Goal: Entertainment & Leisure: Consume media (video, audio)

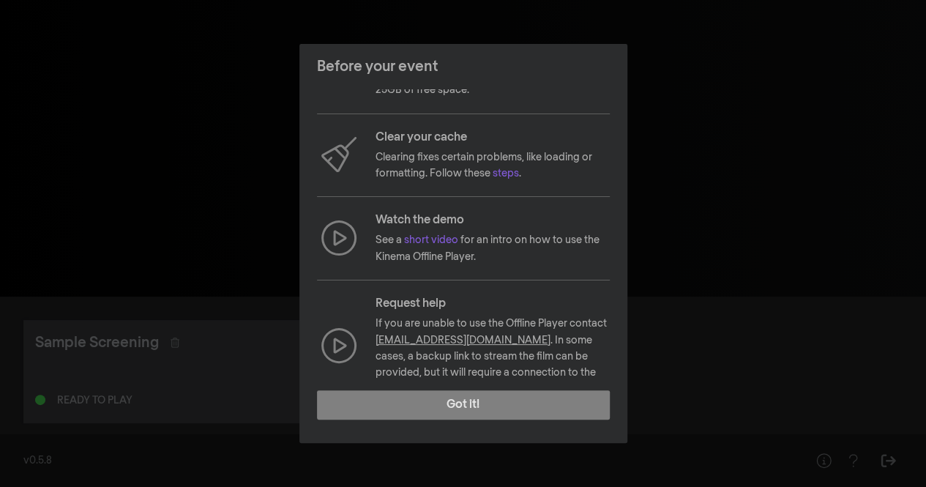
scroll to position [157, 0]
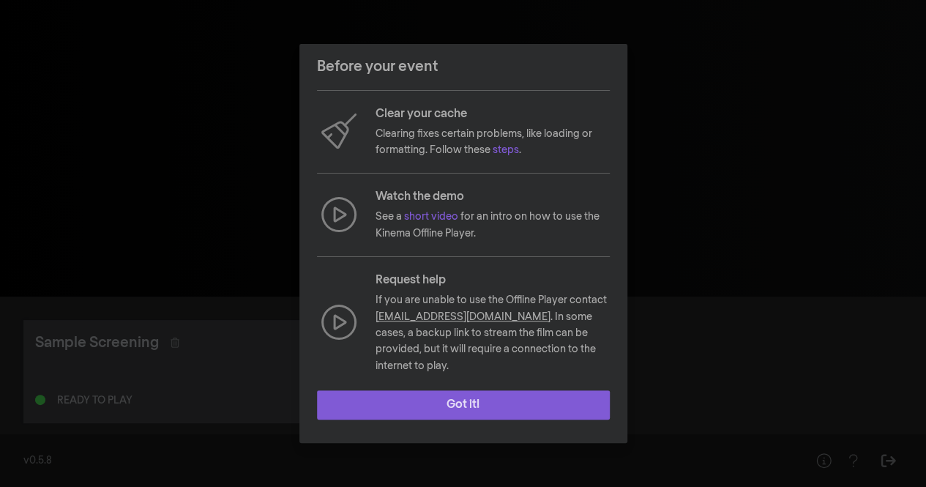
click at [491, 399] on button "Got it!" at bounding box center [463, 404] width 293 height 29
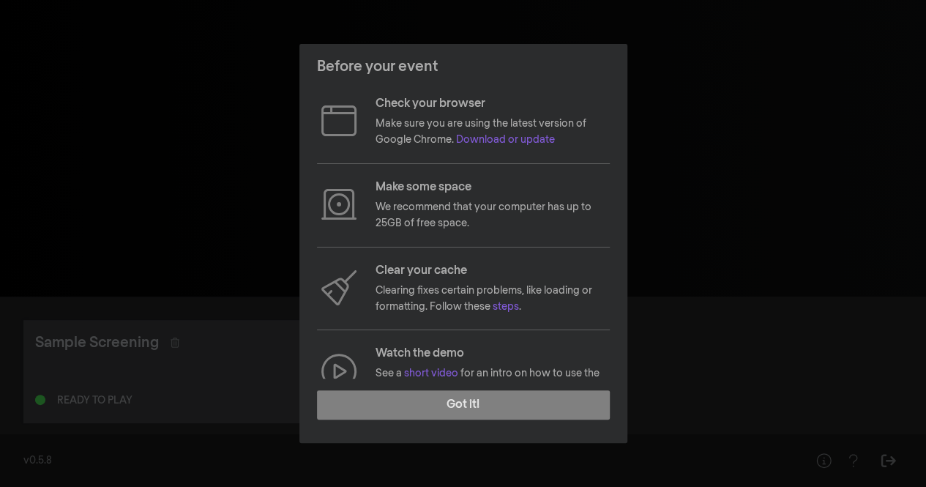
scroll to position [157, 0]
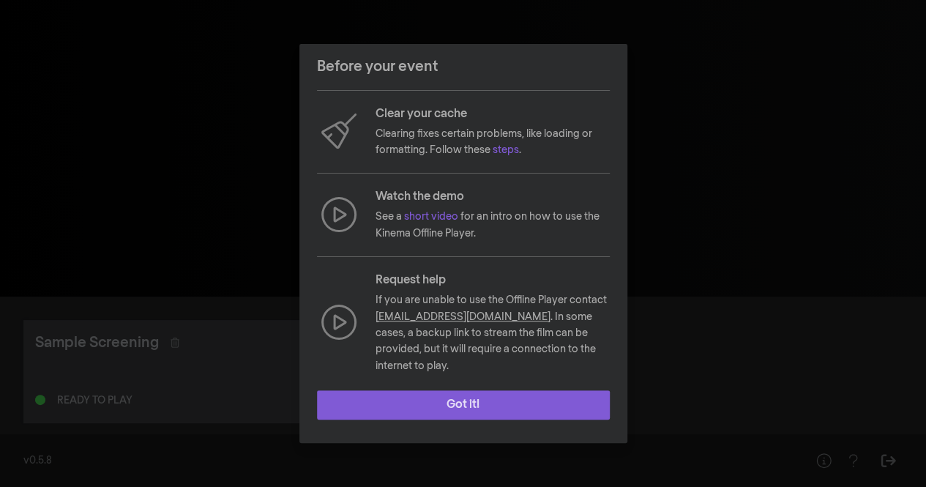
click at [461, 395] on button "Got it!" at bounding box center [463, 404] width 293 height 29
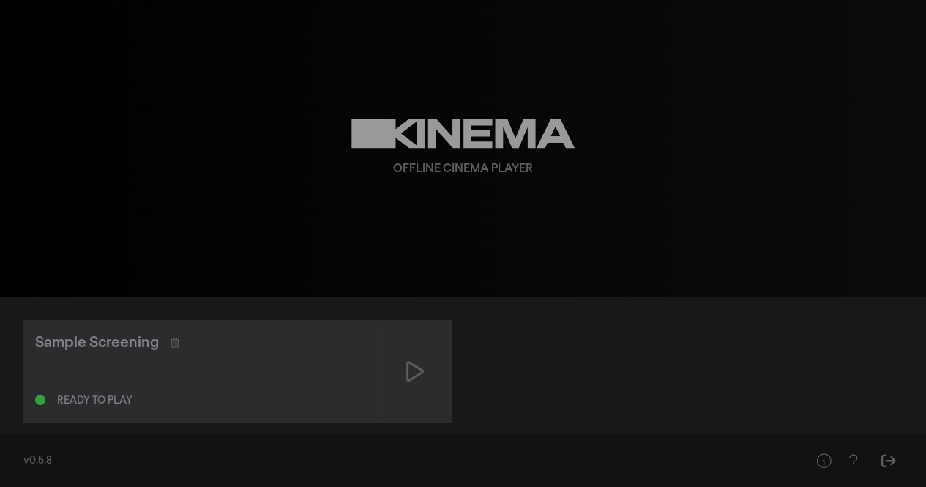
click at [612, 158] on div "Offline Cinema Player" at bounding box center [463, 148] width 527 height 297
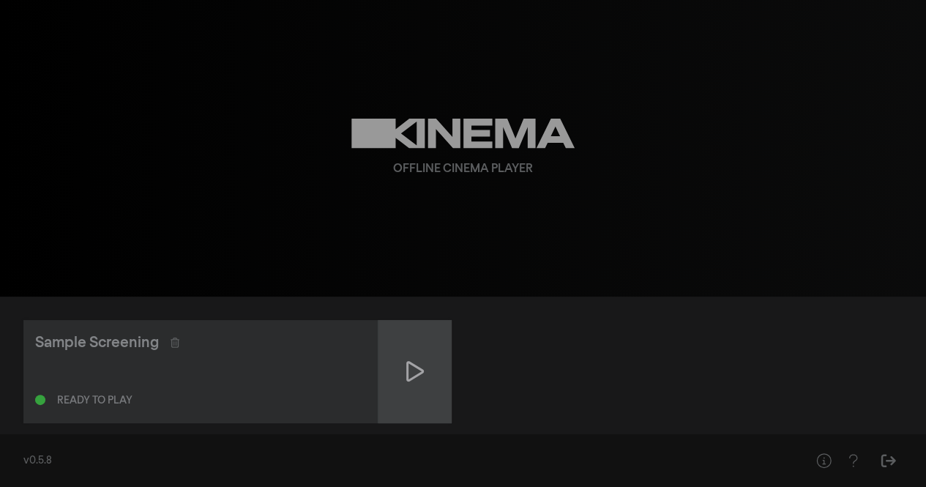
click at [409, 368] on icon at bounding box center [415, 371] width 18 height 23
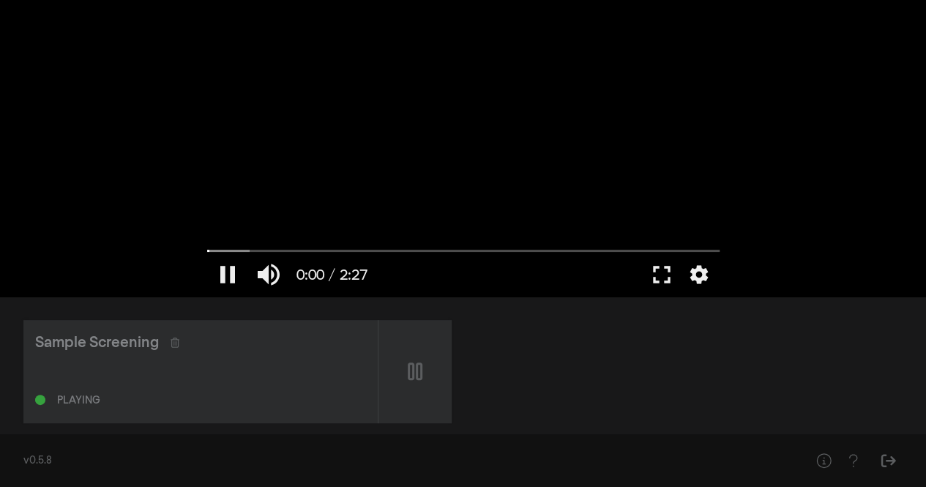
click at [514, 138] on div at bounding box center [463, 148] width 527 height 297
type input "0.744723"
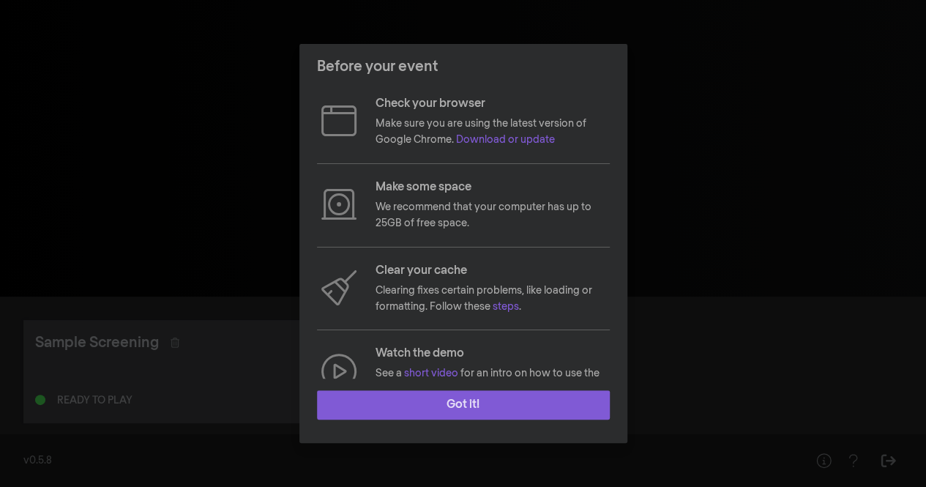
click at [466, 401] on button "Got it!" at bounding box center [463, 404] width 293 height 29
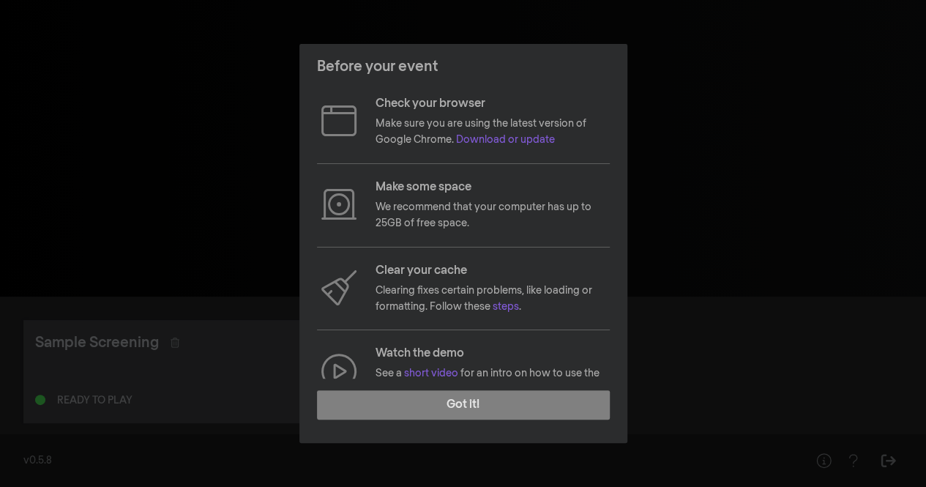
scroll to position [157, 0]
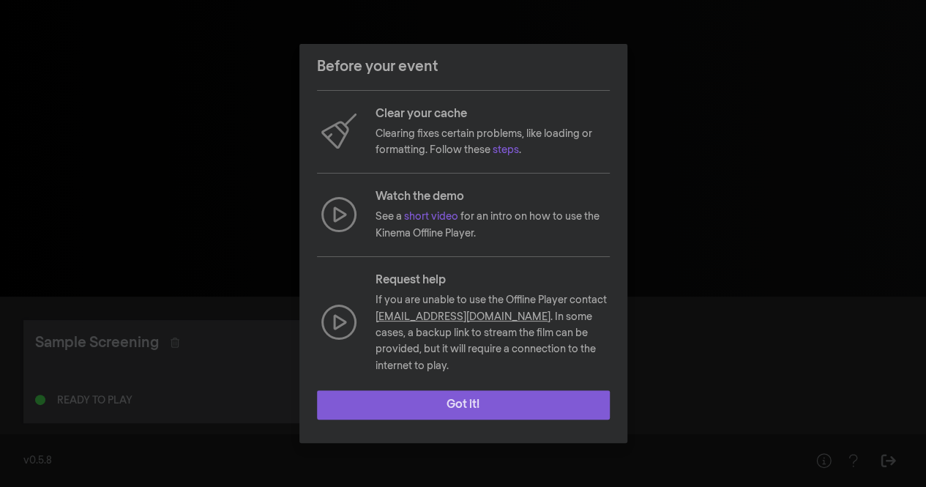
click at [504, 393] on button "Got it!" at bounding box center [463, 404] width 293 height 29
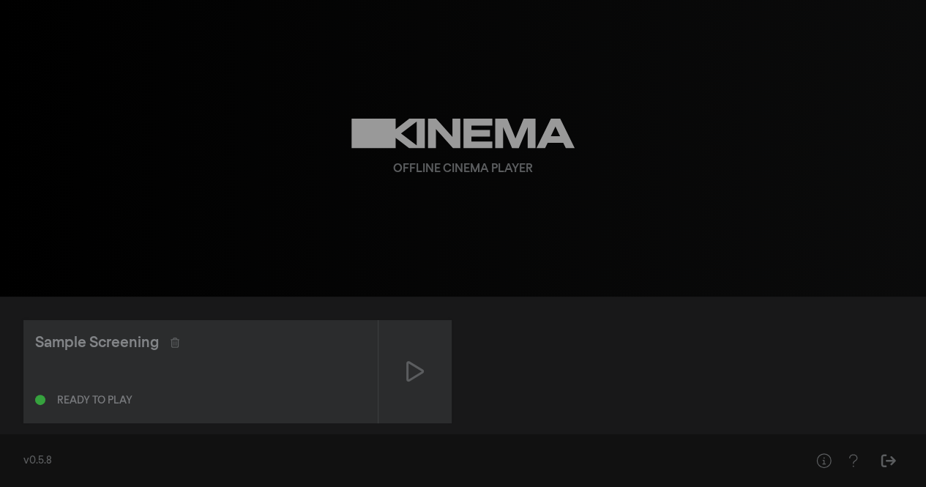
click at [438, 174] on div "Offline Cinema Player" at bounding box center [463, 169] width 140 height 18
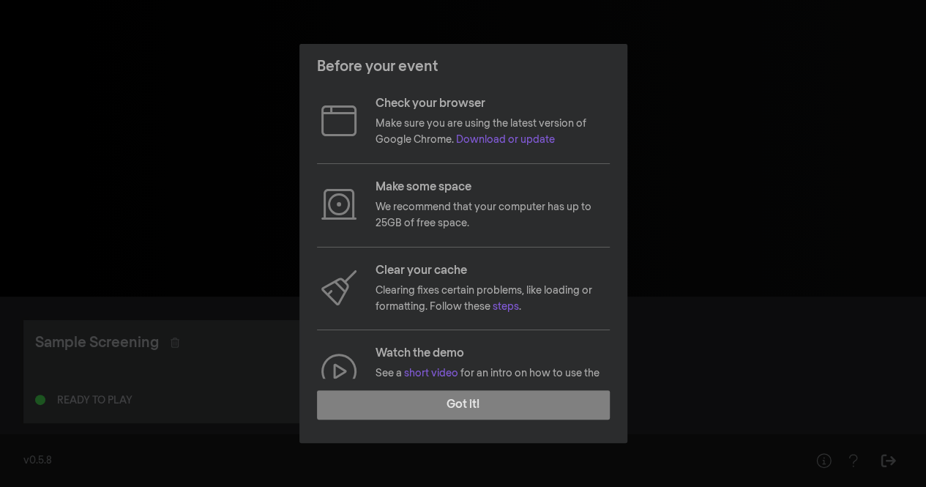
scroll to position [157, 0]
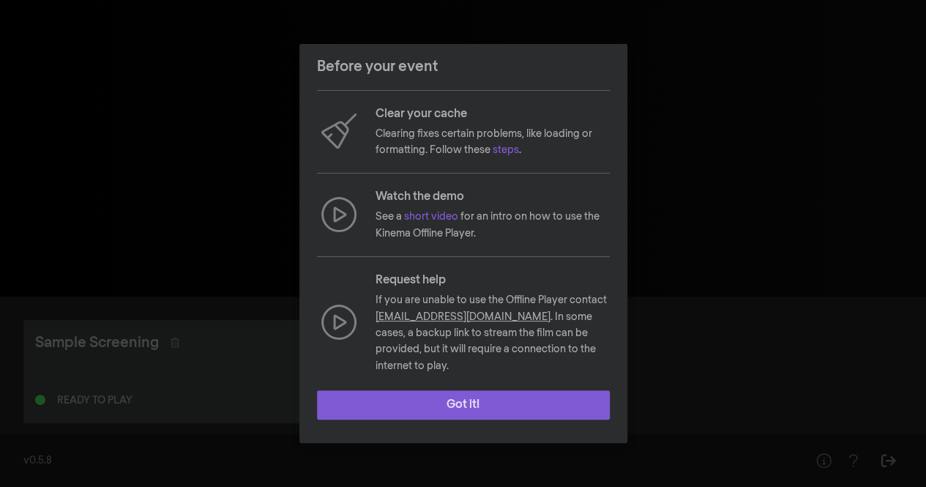
click at [500, 396] on button "Got it!" at bounding box center [463, 404] width 293 height 29
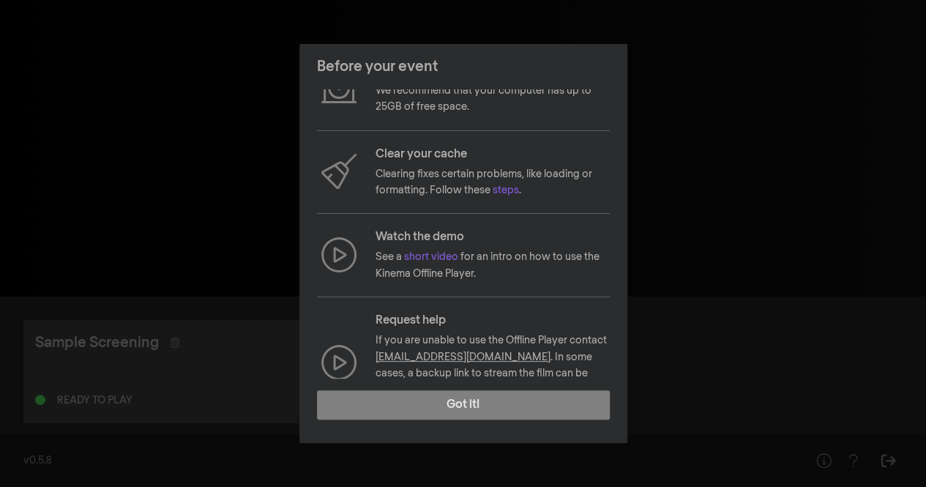
scroll to position [157, 0]
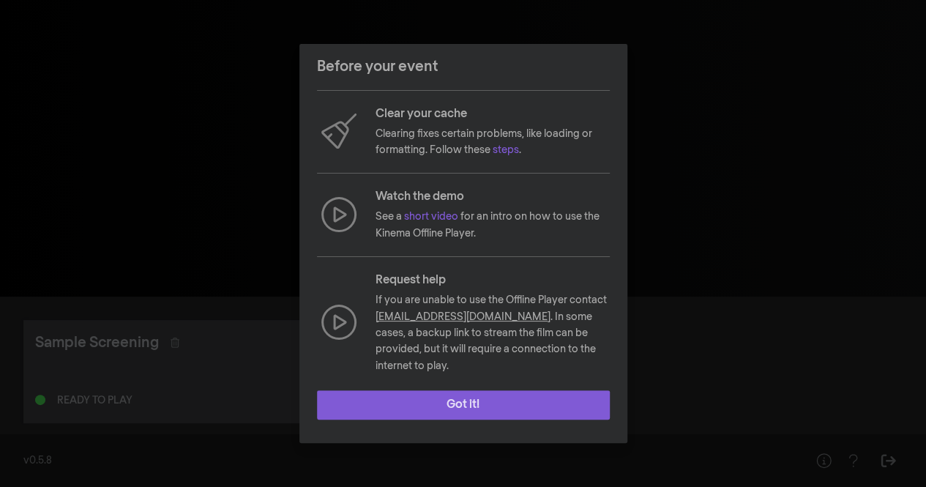
click at [479, 395] on button "Got it!" at bounding box center [463, 404] width 293 height 29
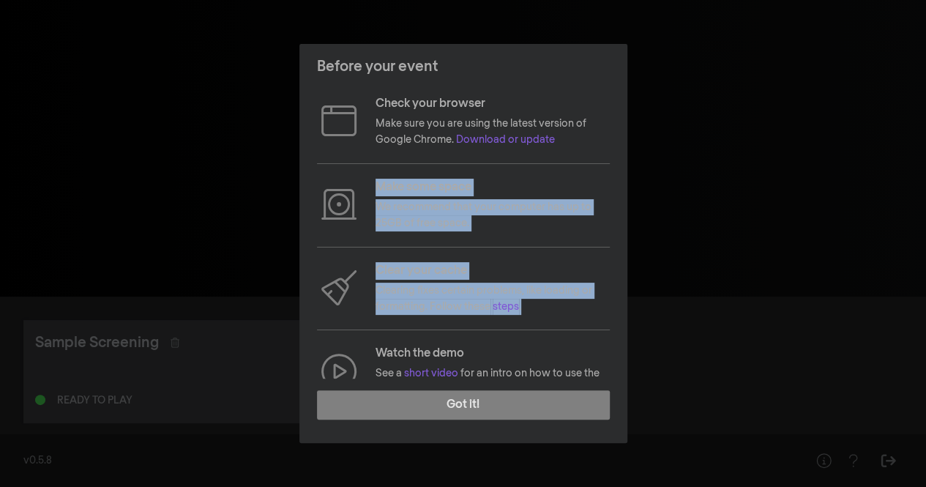
drag, startPoint x: 620, startPoint y: 169, endPoint x: 627, endPoint y: 335, distance: 165.7
click at [627, 335] on div "Check your browser Make sure you are using the latest version of Google Chrome.…" at bounding box center [464, 233] width 328 height 289
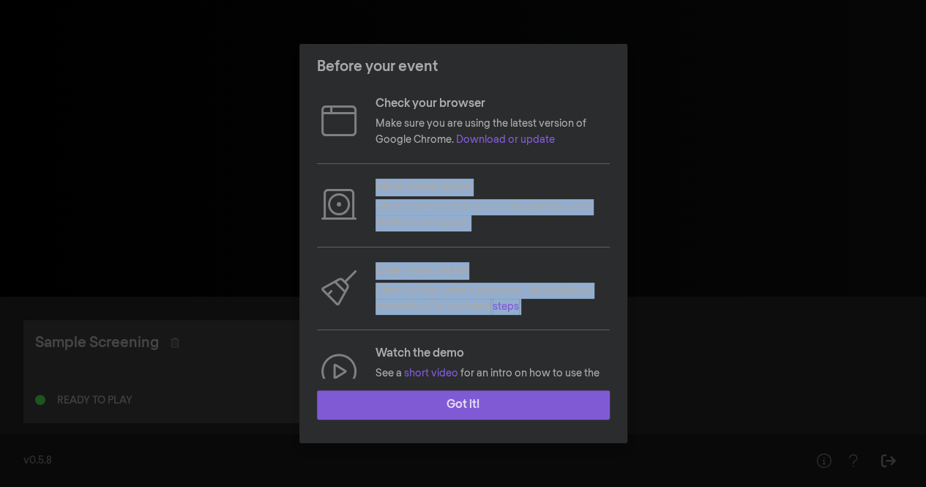
click at [483, 399] on button "Got it!" at bounding box center [463, 404] width 293 height 29
